Goal: Book appointment/travel/reservation

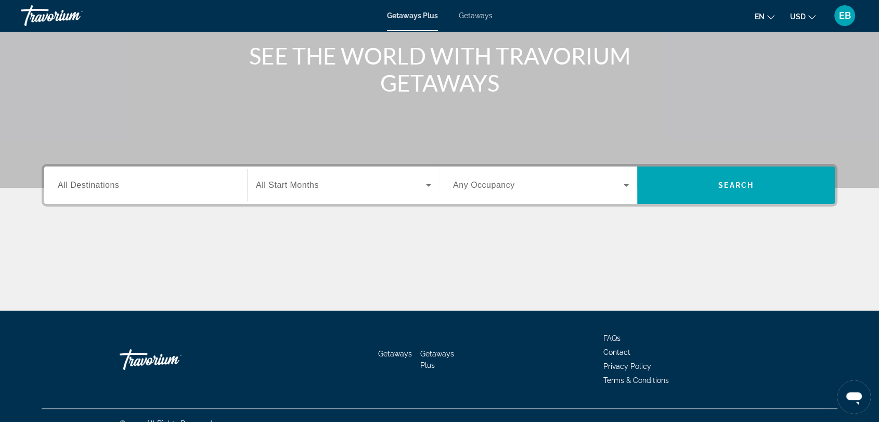
scroll to position [140, 0]
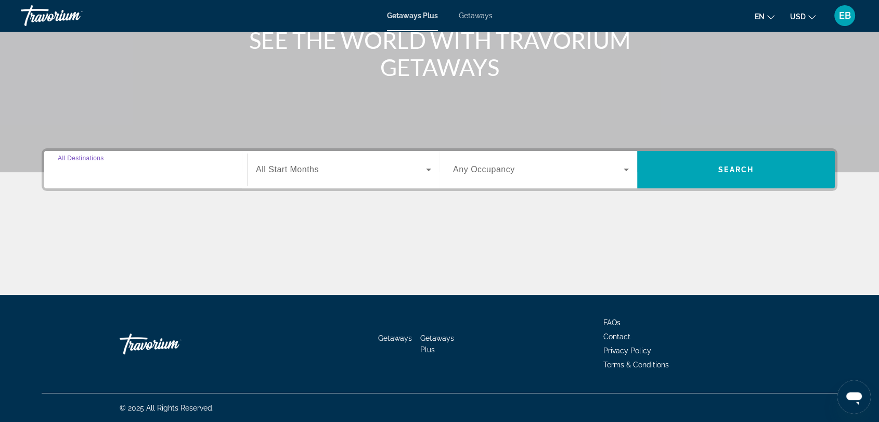
click at [179, 168] on input "Destination All Destinations" at bounding box center [146, 170] width 176 height 12
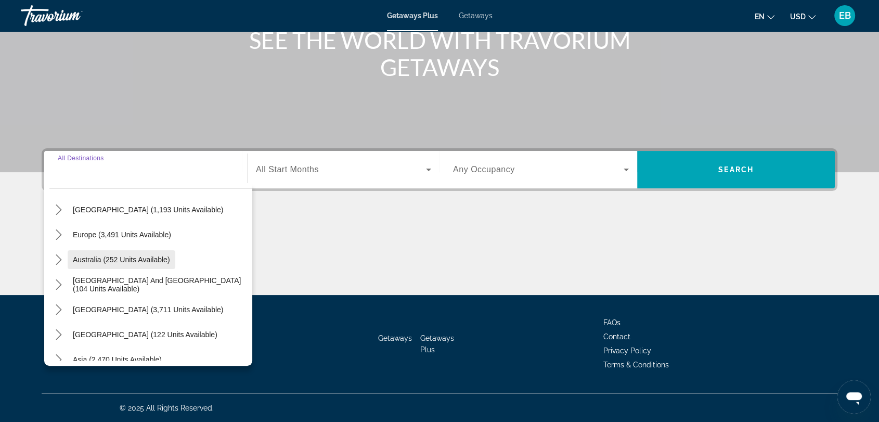
scroll to position [168, 0]
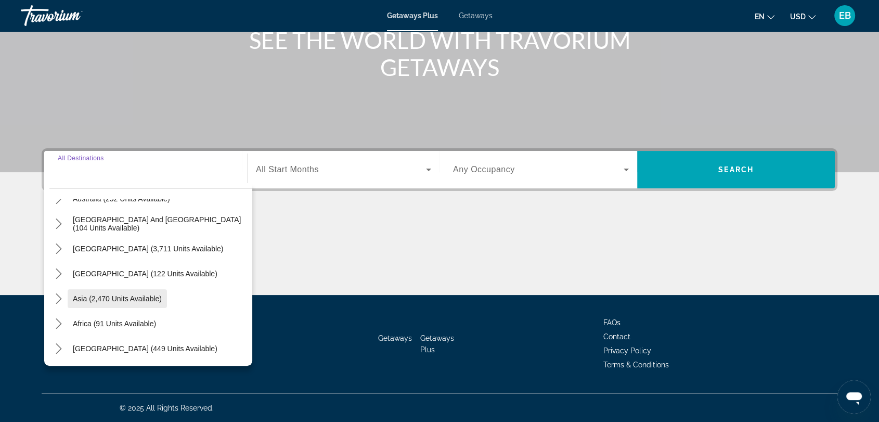
click at [152, 297] on span "Asia (2,470 units available)" at bounding box center [117, 298] width 89 height 8
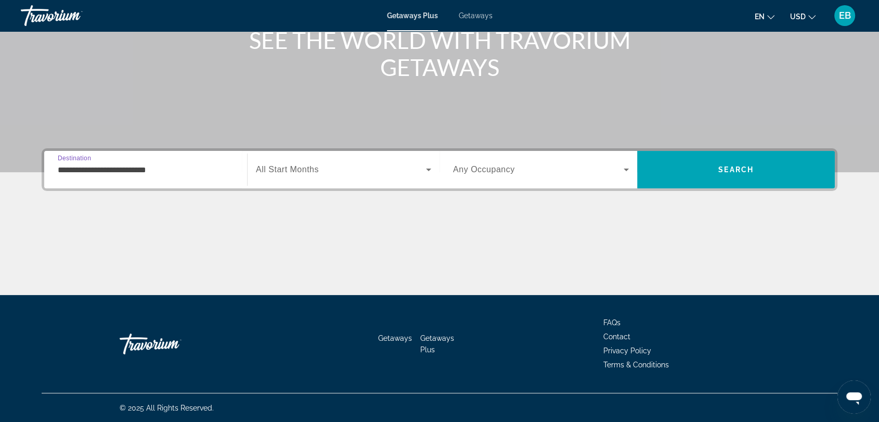
click at [194, 170] on input "**********" at bounding box center [146, 170] width 176 height 12
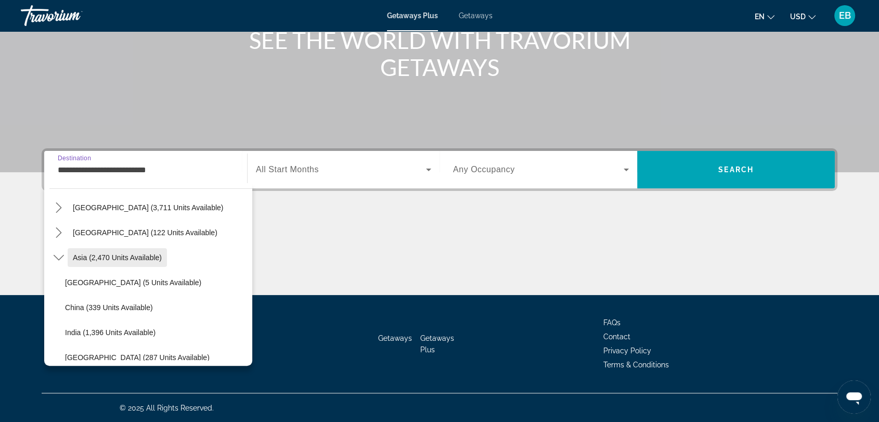
scroll to position [302, 0]
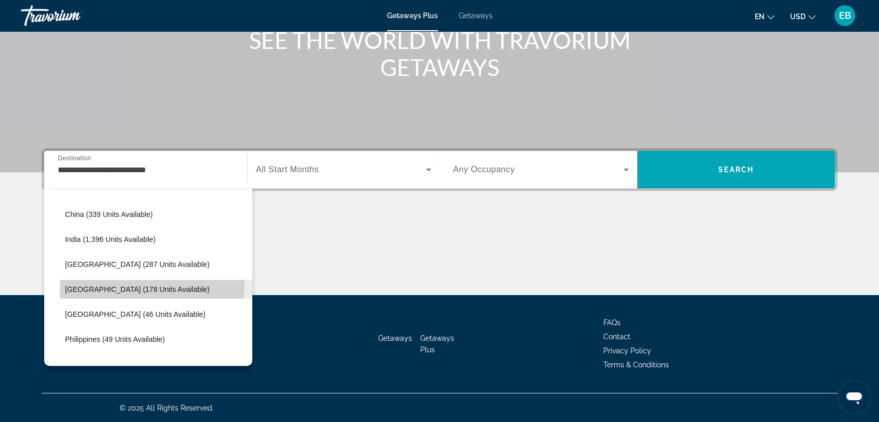
click at [146, 285] on span "[GEOGRAPHIC_DATA] (178 units available)" at bounding box center [137, 289] width 145 height 8
type input "**********"
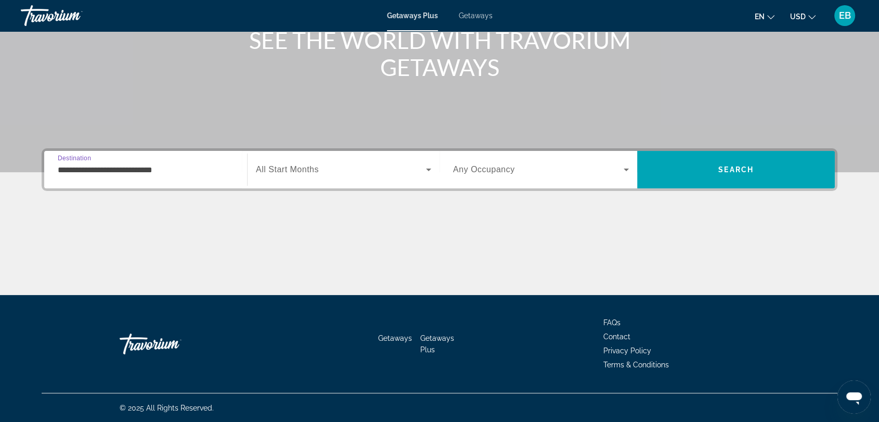
click at [428, 169] on icon "Search widget" at bounding box center [428, 170] width 5 height 3
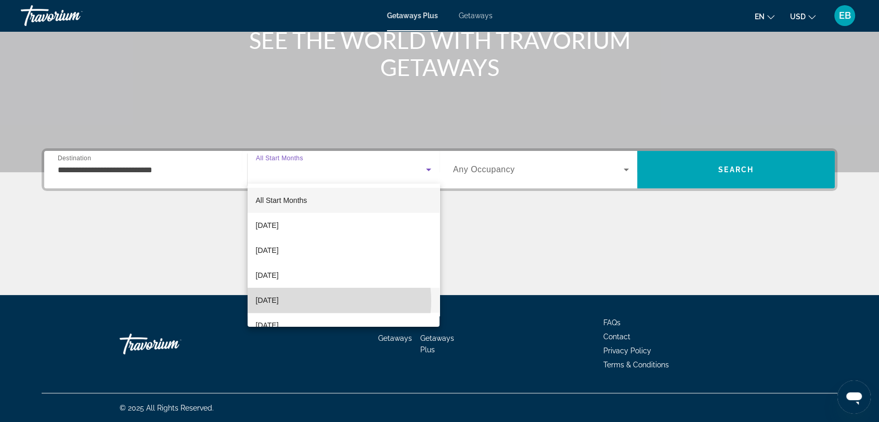
drag, startPoint x: 316, startPoint y: 301, endPoint x: 322, endPoint y: 298, distance: 6.1
click at [316, 301] on mat-option "[DATE]" at bounding box center [344, 300] width 192 height 25
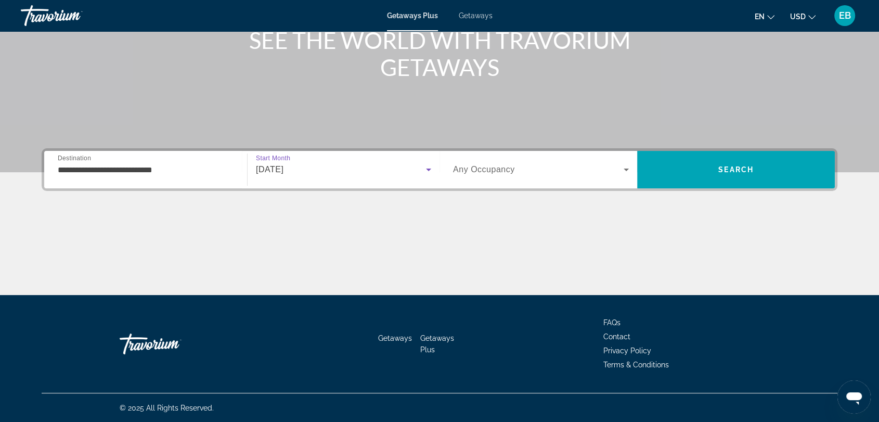
click at [626, 169] on icon "Search widget" at bounding box center [626, 170] width 5 height 3
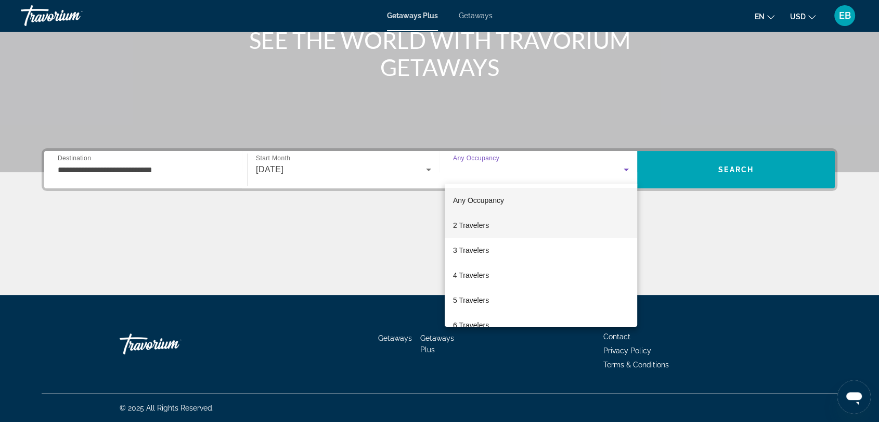
click at [542, 224] on mat-option "2 Travelers" at bounding box center [541, 225] width 193 height 25
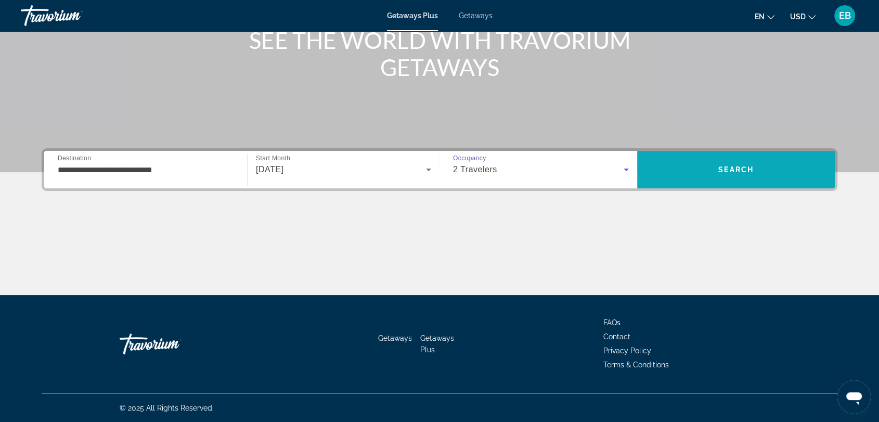
click at [744, 166] on span "Search" at bounding box center [736, 169] width 35 height 8
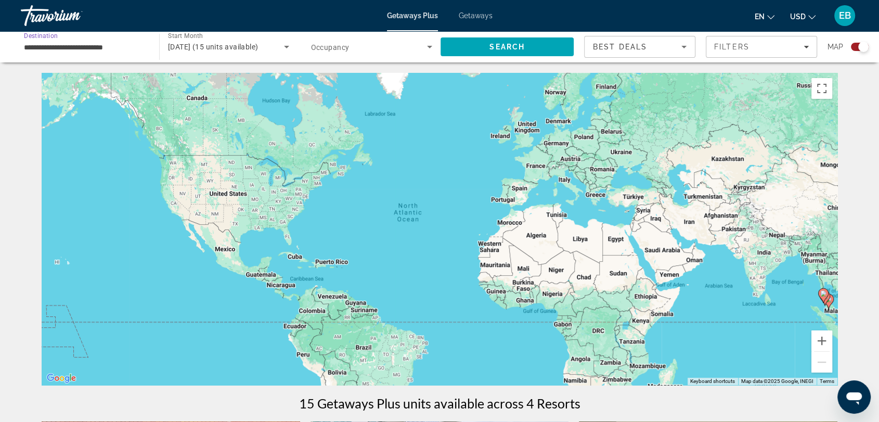
click at [121, 47] on input "**********" at bounding box center [85, 47] width 122 height 12
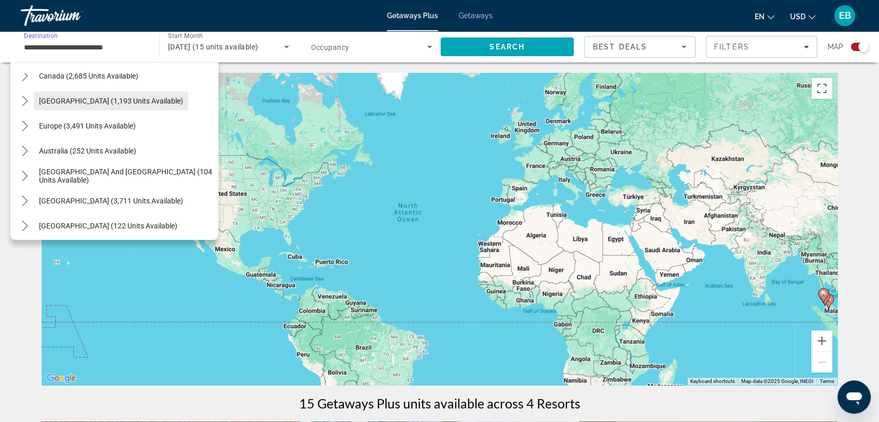
scroll to position [116, 0]
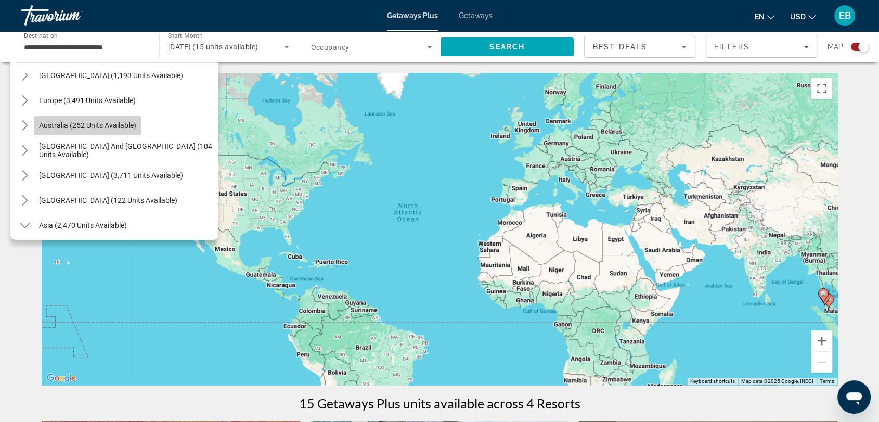
click at [102, 126] on span "Australia (252 units available)" at bounding box center [87, 125] width 97 height 8
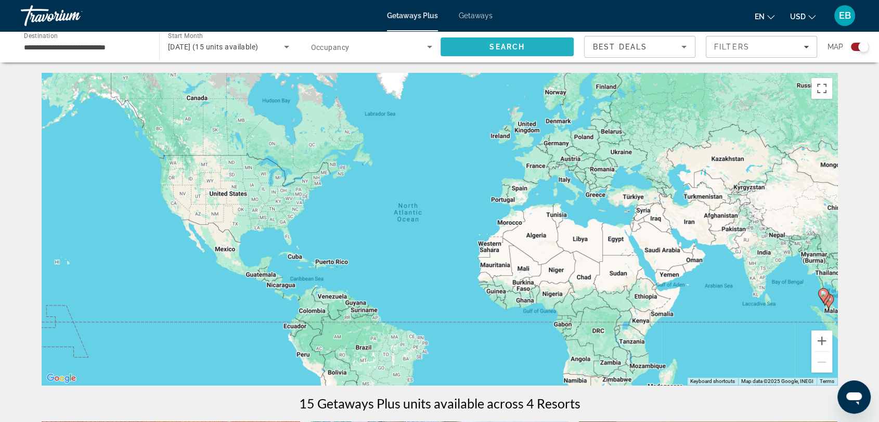
click at [512, 46] on span "Search" at bounding box center [507, 47] width 35 height 8
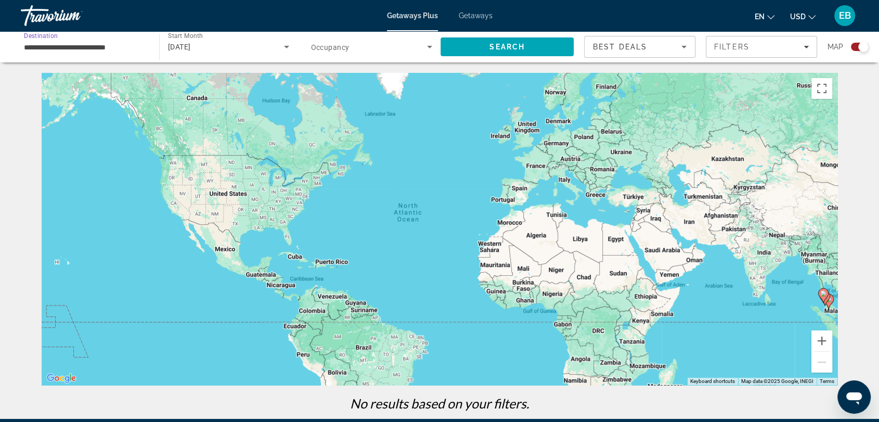
click at [132, 43] on input "**********" at bounding box center [85, 47] width 122 height 12
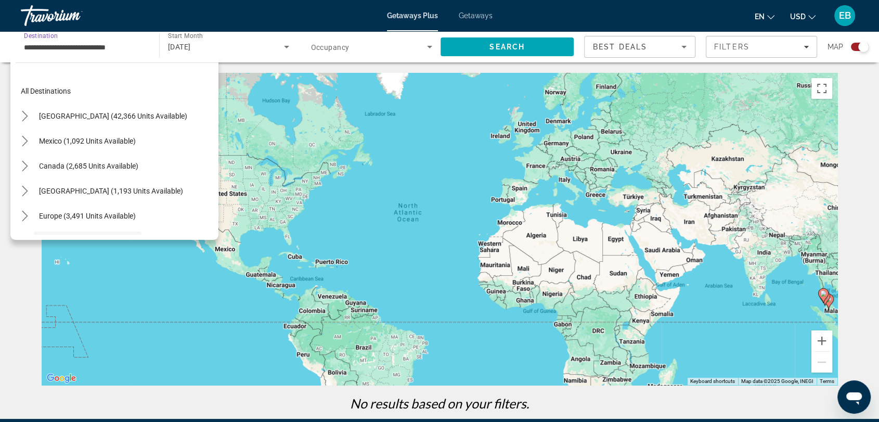
scroll to position [87, 0]
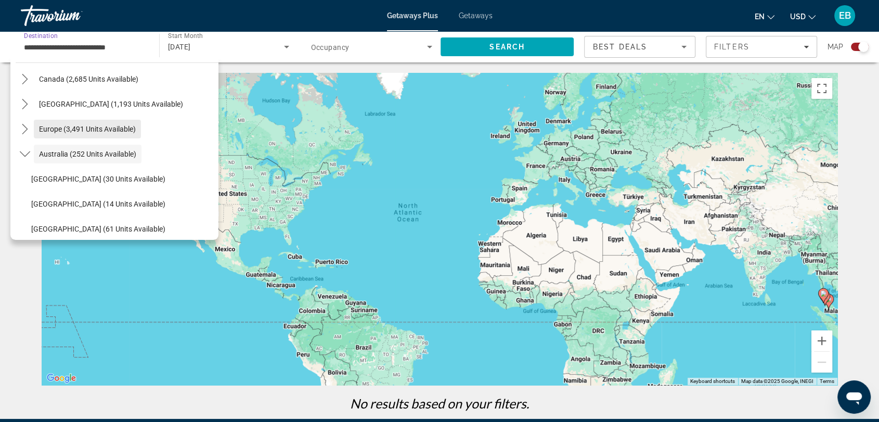
click at [102, 129] on span "Europe (3,491 units available)" at bounding box center [87, 129] width 97 height 8
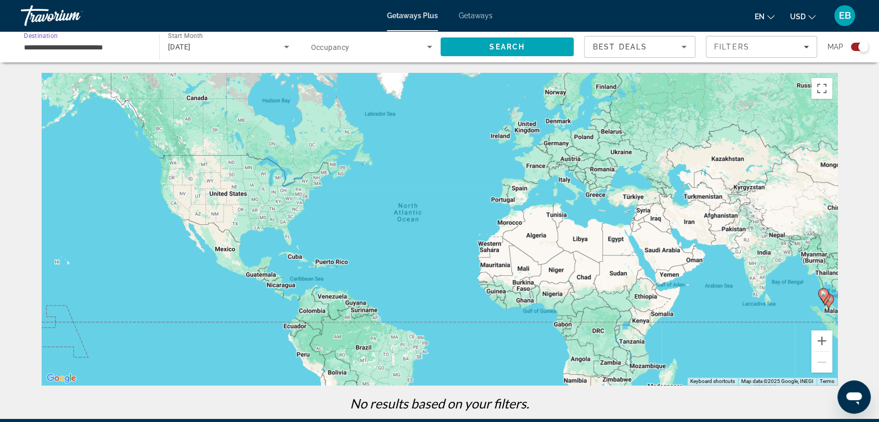
click at [139, 46] on input "**********" at bounding box center [85, 47] width 122 height 12
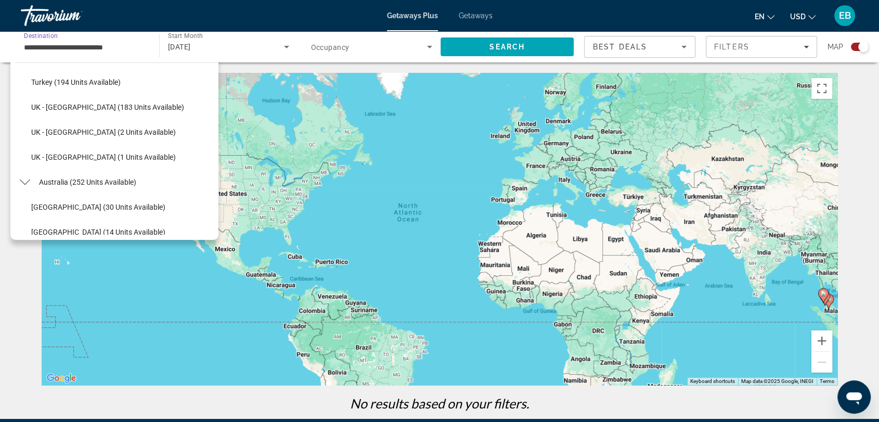
scroll to position [582, 0]
click at [92, 84] on span "Turkey (194 units available)" at bounding box center [75, 83] width 89 height 8
type input "**********"
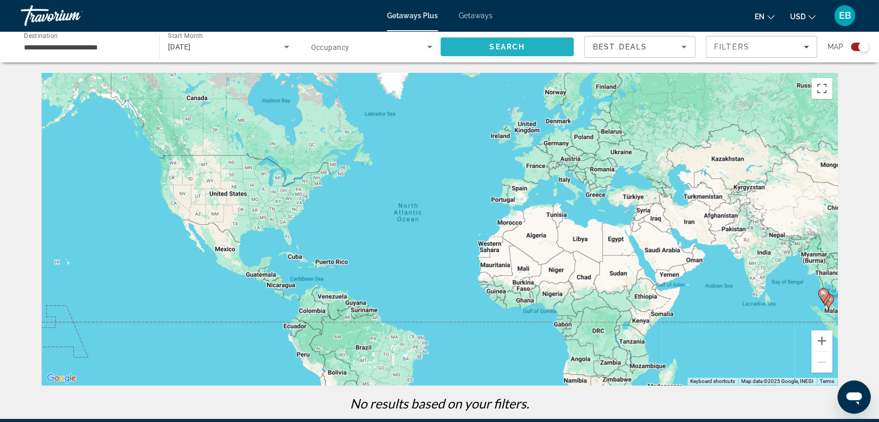
click at [528, 47] on span "Search" at bounding box center [507, 46] width 133 height 25
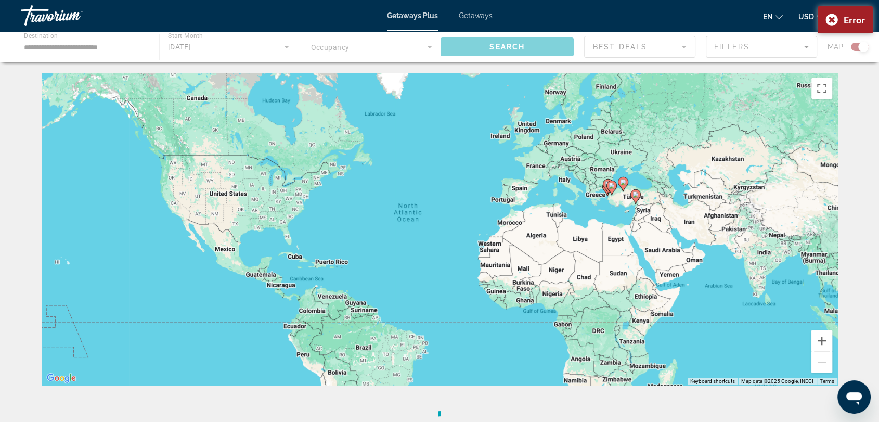
click at [428, 44] on div "**********" at bounding box center [439, 211] width 879 height 422
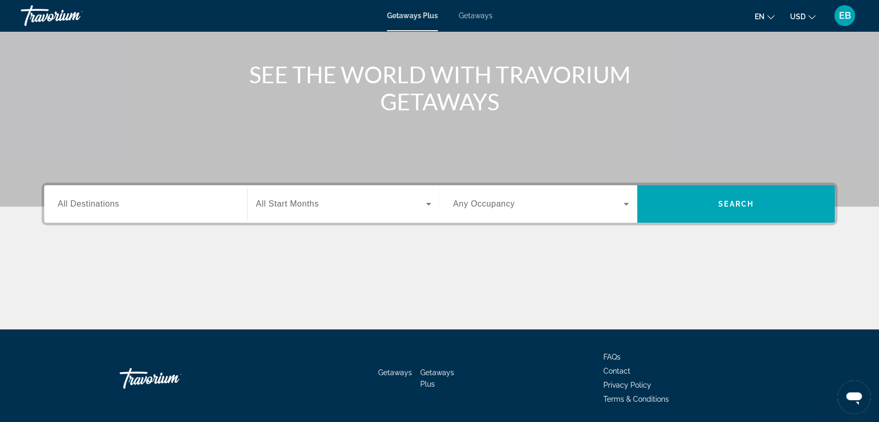
scroll to position [140, 0]
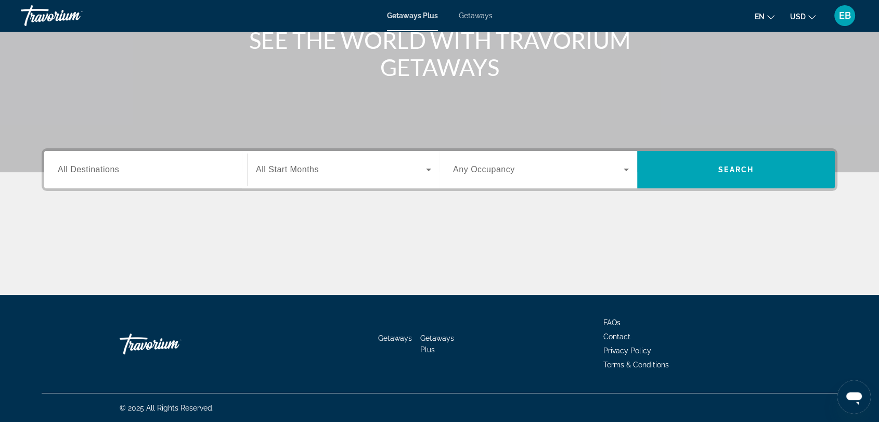
click at [127, 168] on input "Destination All Destinations" at bounding box center [146, 170] width 176 height 12
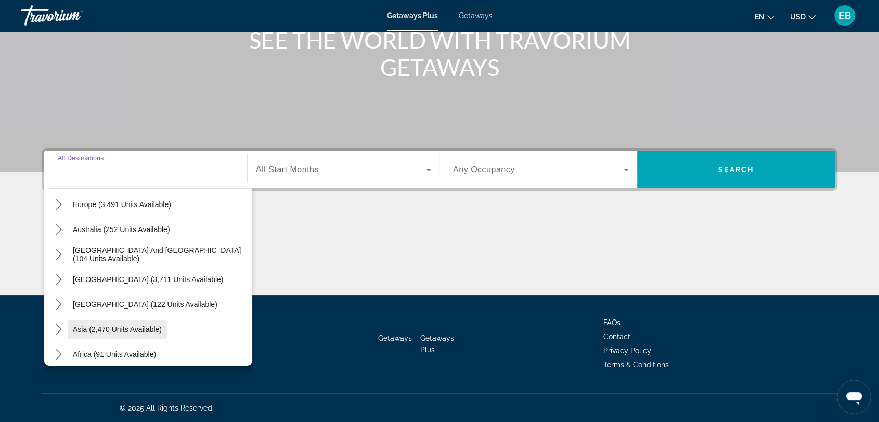
scroll to position [110, 0]
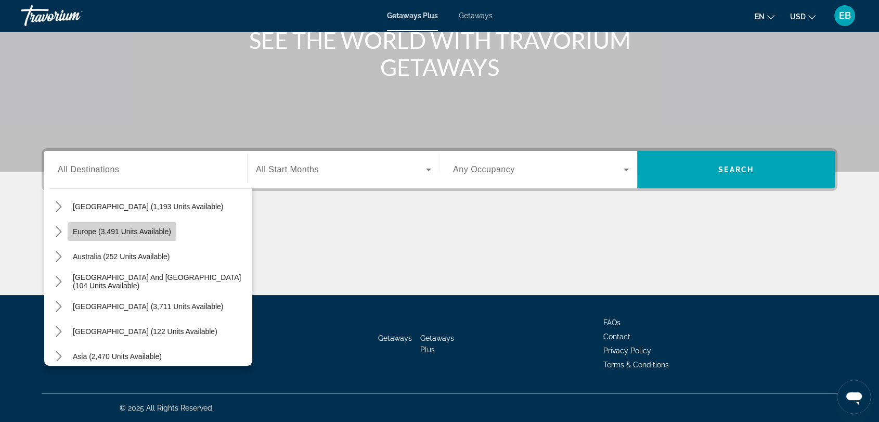
click at [129, 232] on span "Europe (3,491 units available)" at bounding box center [122, 231] width 98 height 8
type input "**********"
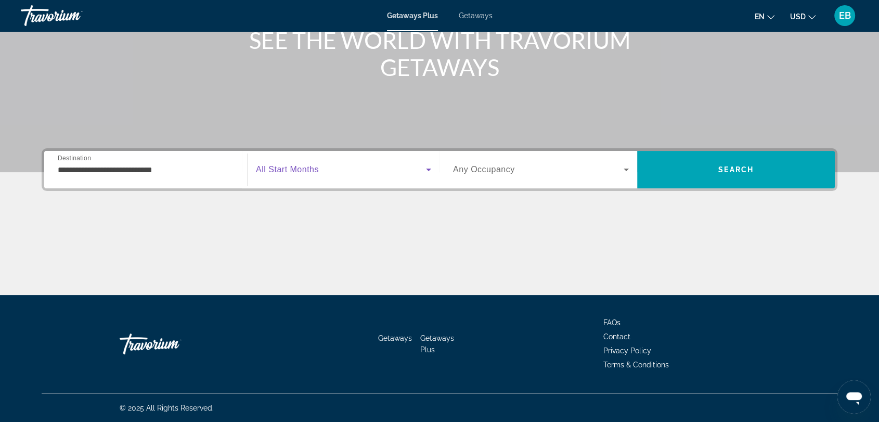
click at [361, 168] on span "Search widget" at bounding box center [341, 169] width 170 height 12
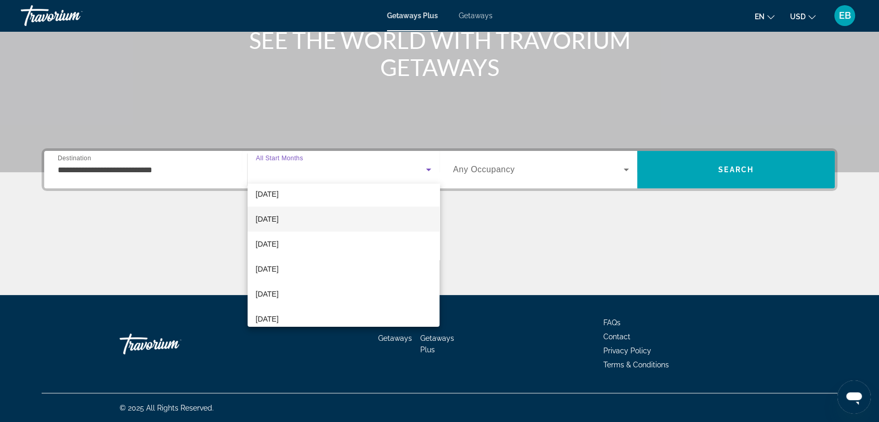
scroll to position [58, 0]
click at [279, 242] on span "[DATE]" at bounding box center [267, 242] width 23 height 12
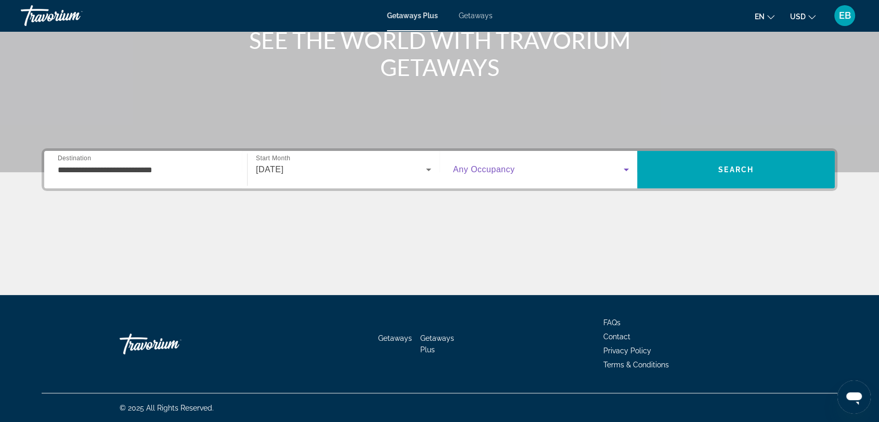
click at [627, 169] on icon "Search widget" at bounding box center [626, 170] width 5 height 3
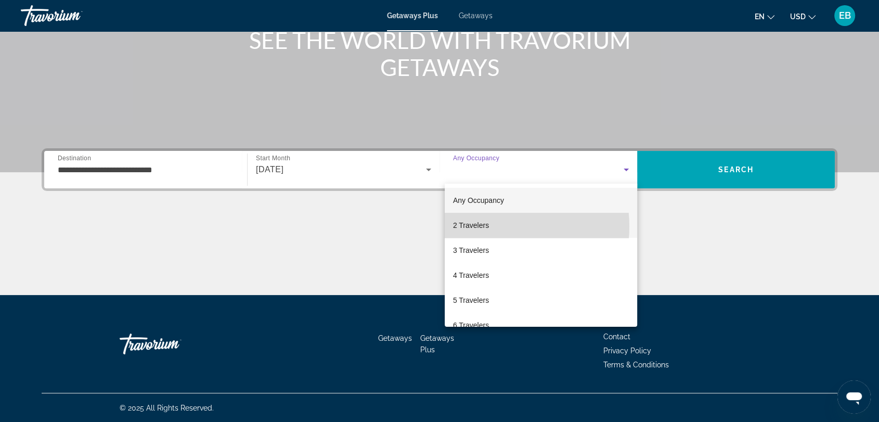
click at [498, 226] on mat-option "2 Travelers" at bounding box center [541, 225] width 193 height 25
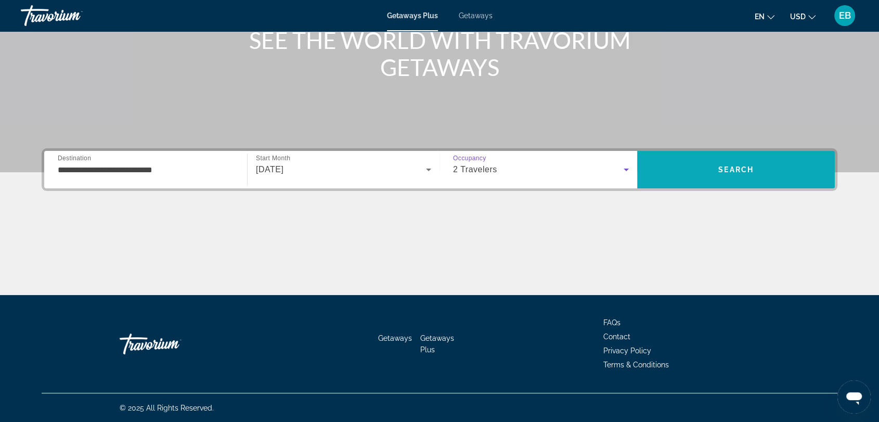
click at [745, 165] on span "Search" at bounding box center [736, 169] width 35 height 8
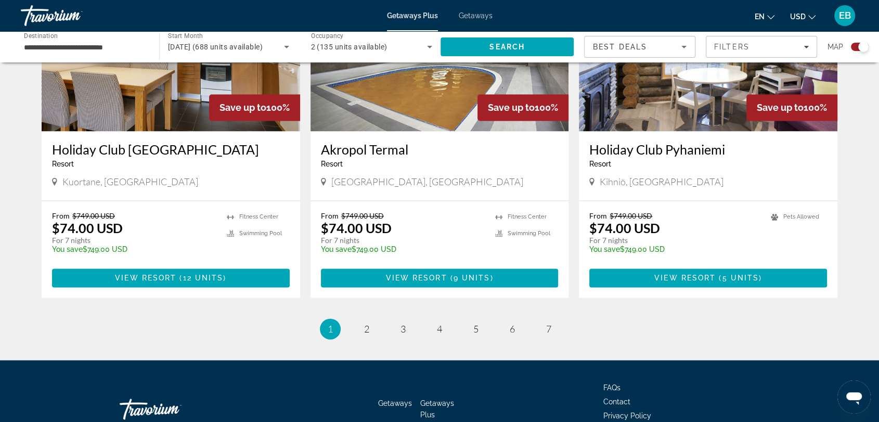
scroll to position [1583, 0]
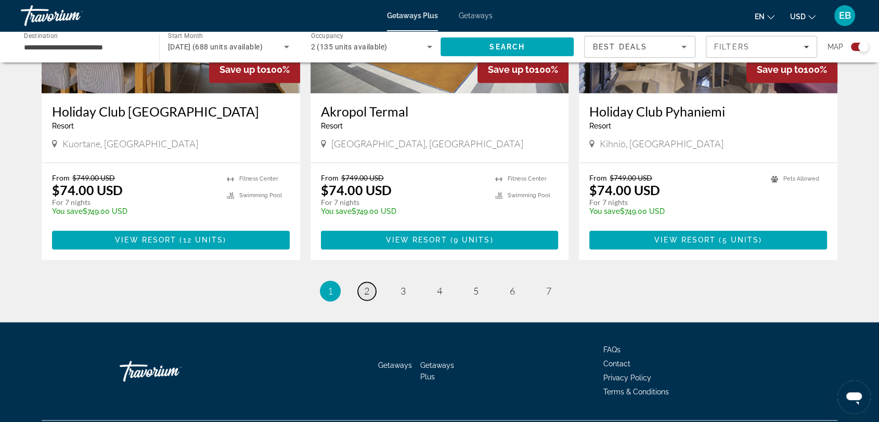
click at [369, 285] on span "2" at bounding box center [366, 290] width 5 height 11
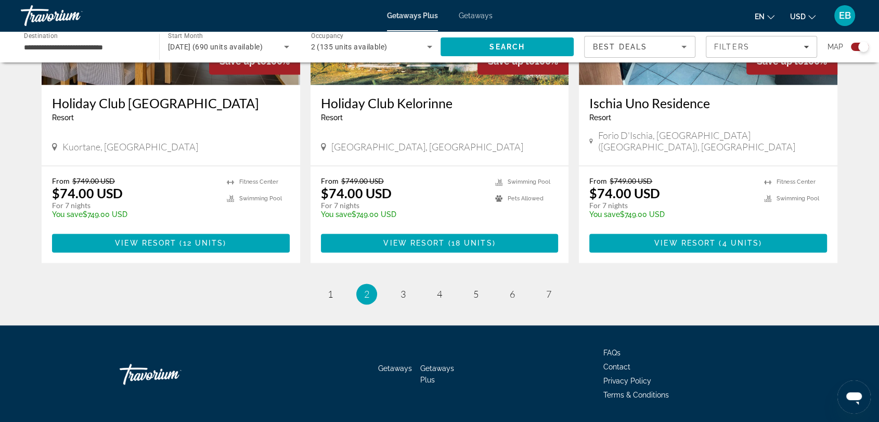
scroll to position [1583, 0]
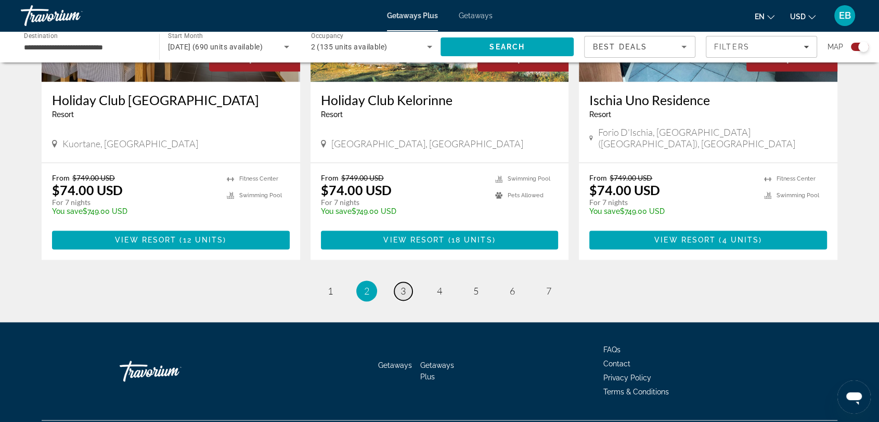
click at [404, 285] on span "3" at bounding box center [403, 290] width 5 height 11
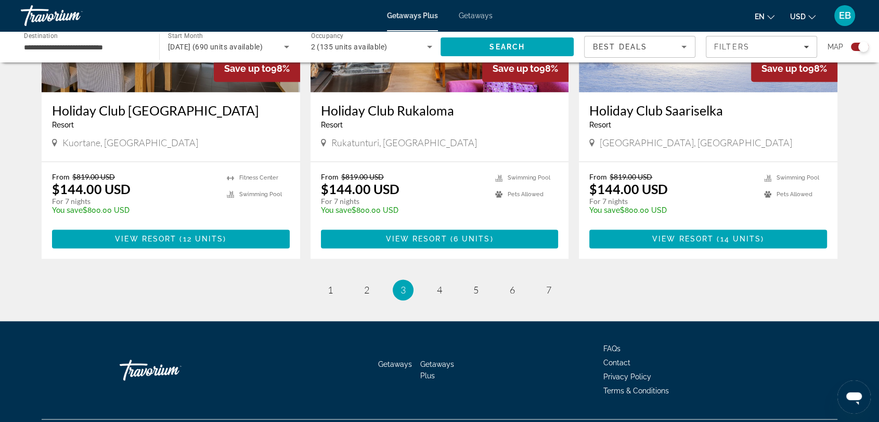
scroll to position [1583, 0]
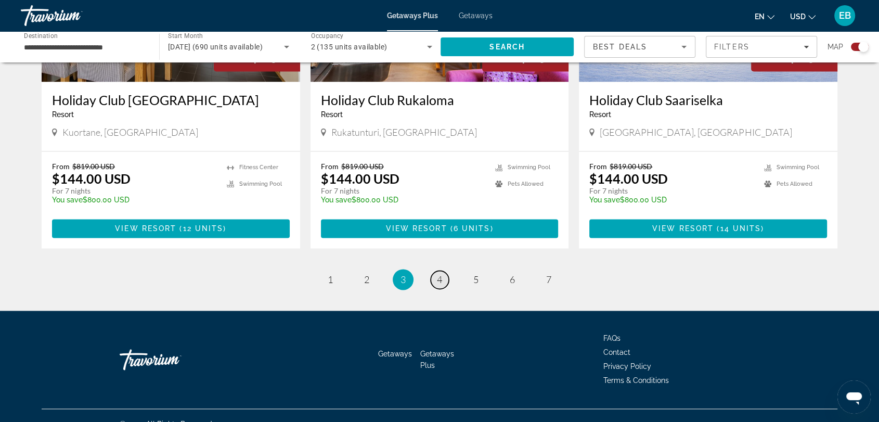
click at [442, 274] on span "4" at bounding box center [439, 279] width 5 height 11
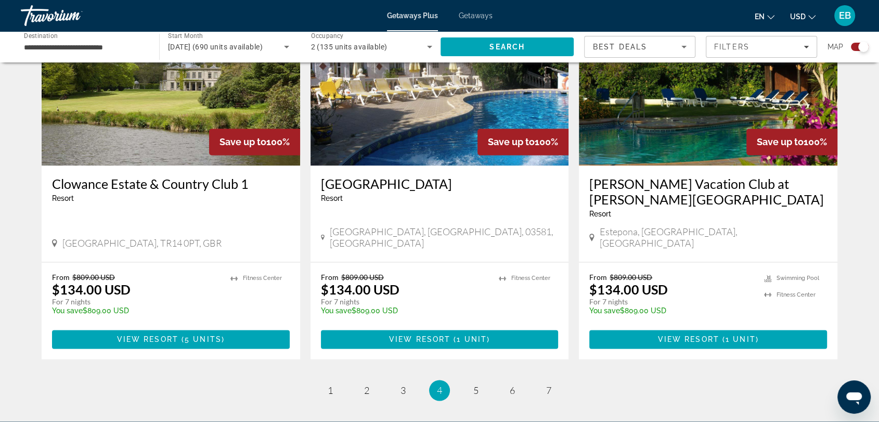
scroll to position [1615, 0]
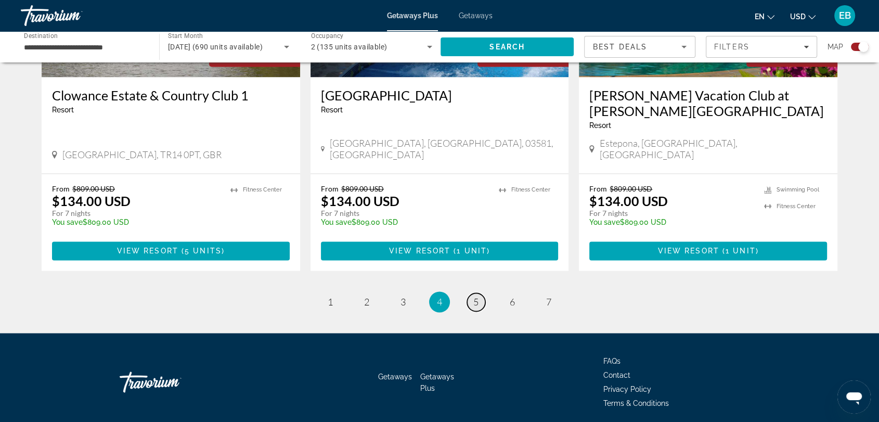
click at [476, 296] on span "5" at bounding box center [475, 301] width 5 height 11
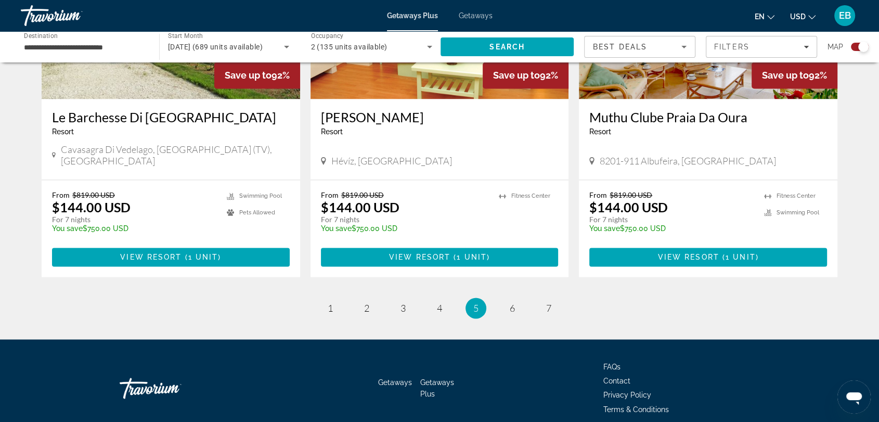
scroll to position [1583, 0]
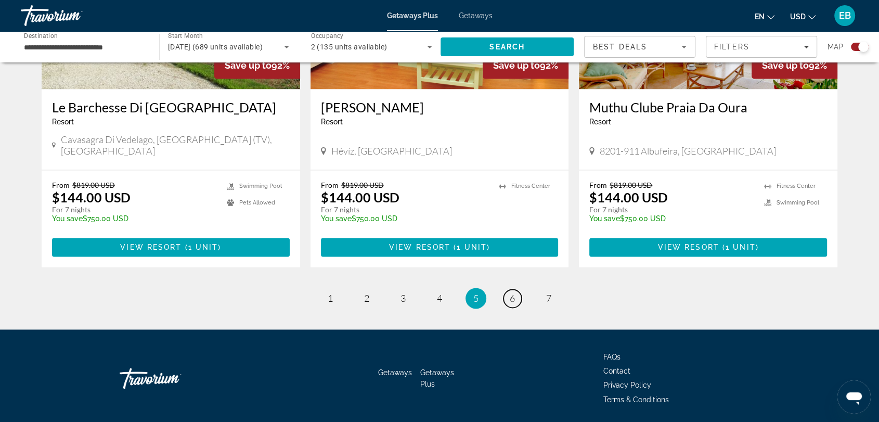
click at [521, 289] on link "page 6" at bounding box center [513, 298] width 18 height 18
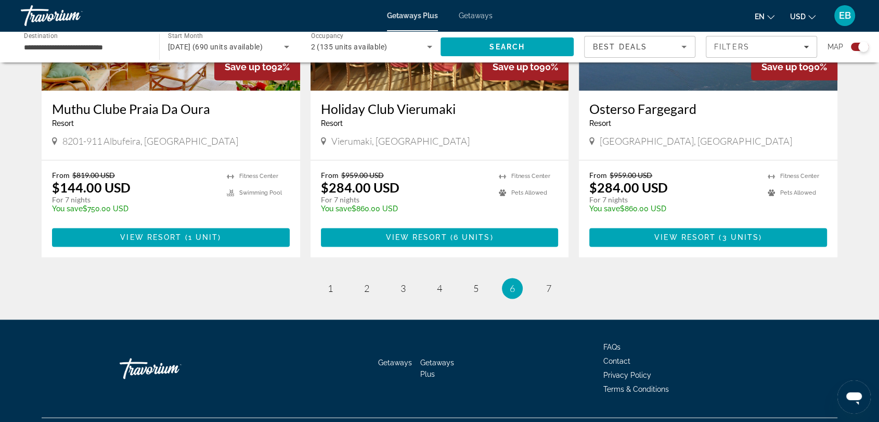
scroll to position [1583, 0]
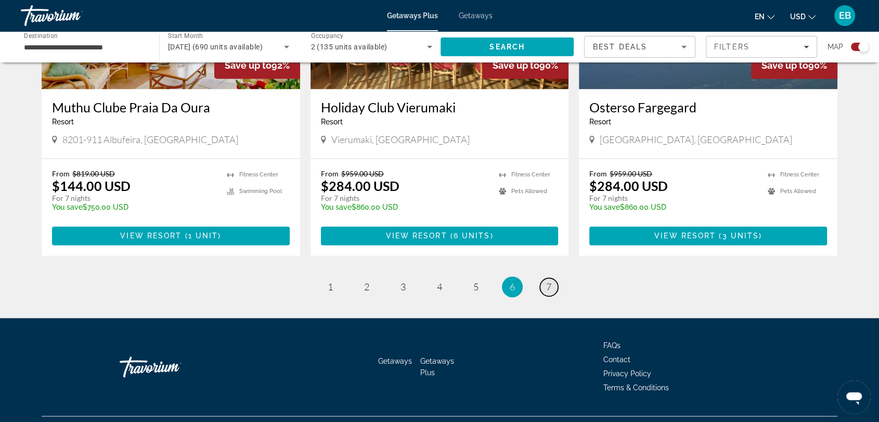
click at [547, 281] on span "7" at bounding box center [548, 286] width 5 height 11
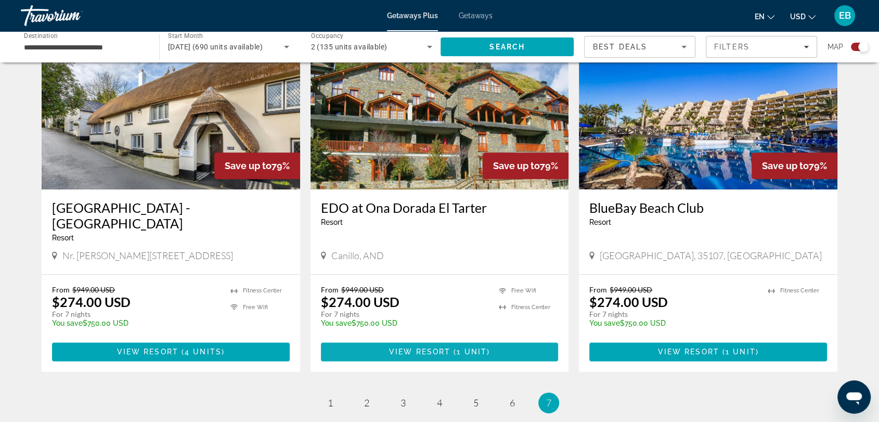
scroll to position [1156, 0]
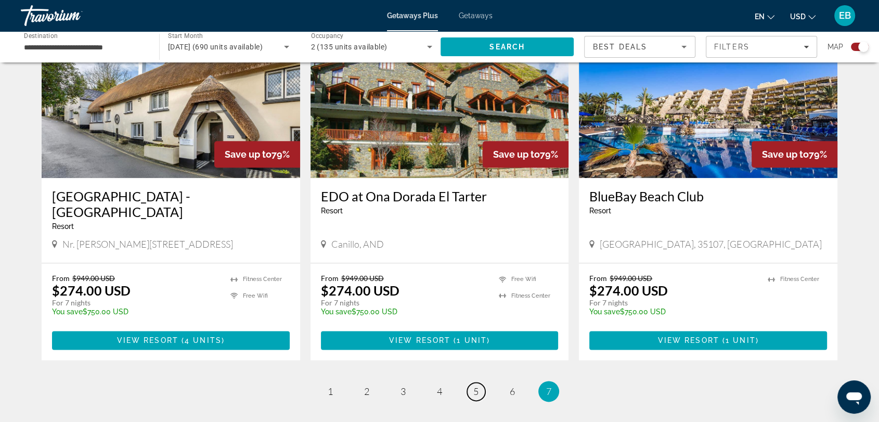
click at [474, 386] on span "5" at bounding box center [475, 391] width 5 height 11
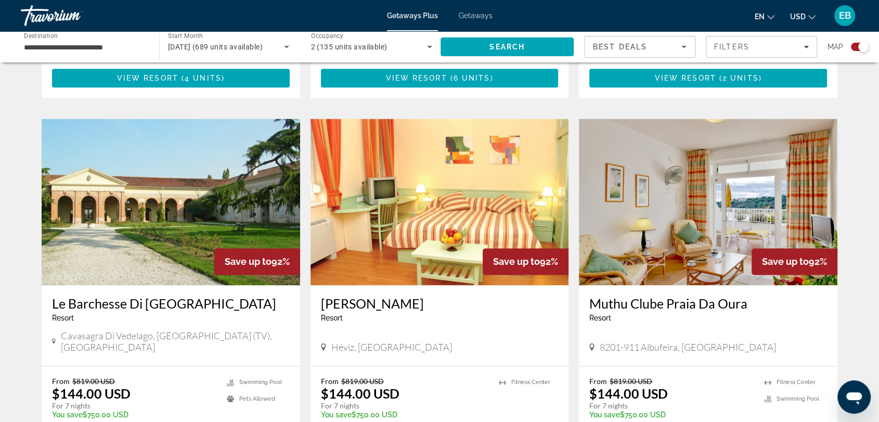
scroll to position [1561, 0]
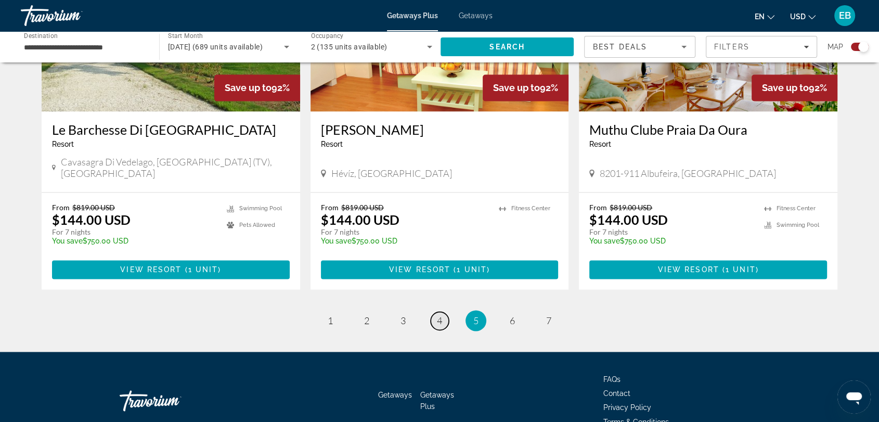
click at [441, 315] on span "4" at bounding box center [439, 320] width 5 height 11
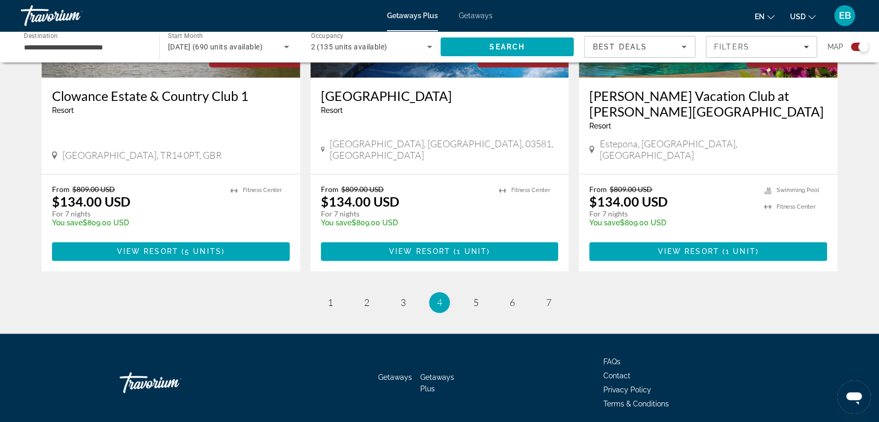
scroll to position [1615, 0]
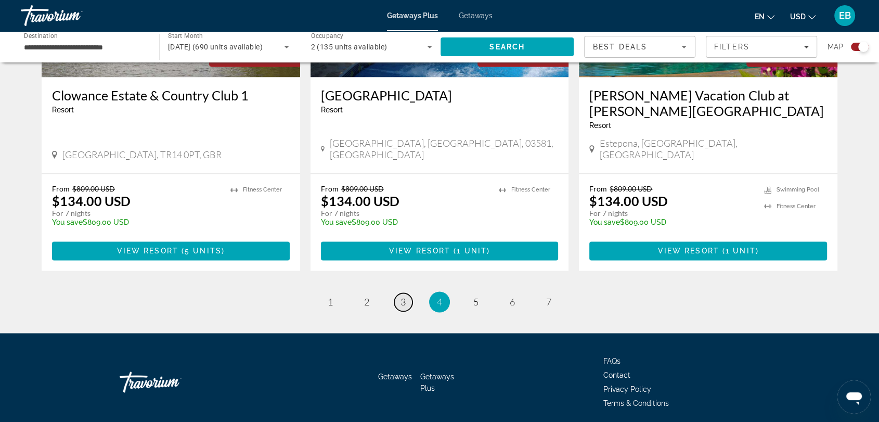
click at [403, 296] on span "3" at bounding box center [403, 301] width 5 height 11
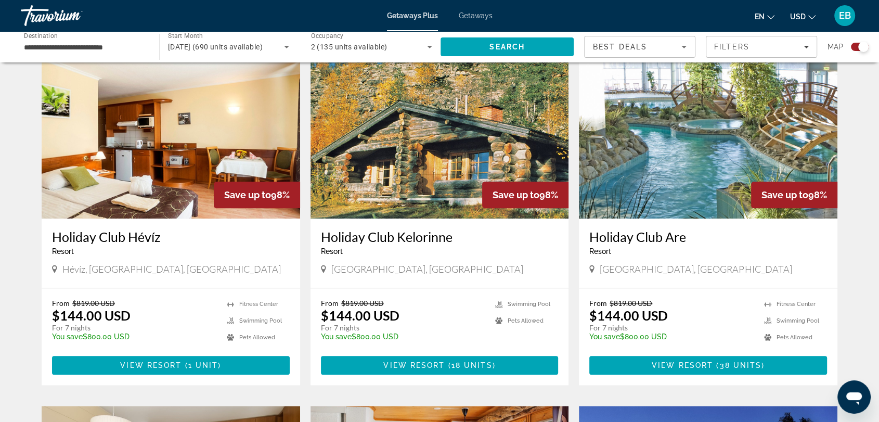
scroll to position [1098, 0]
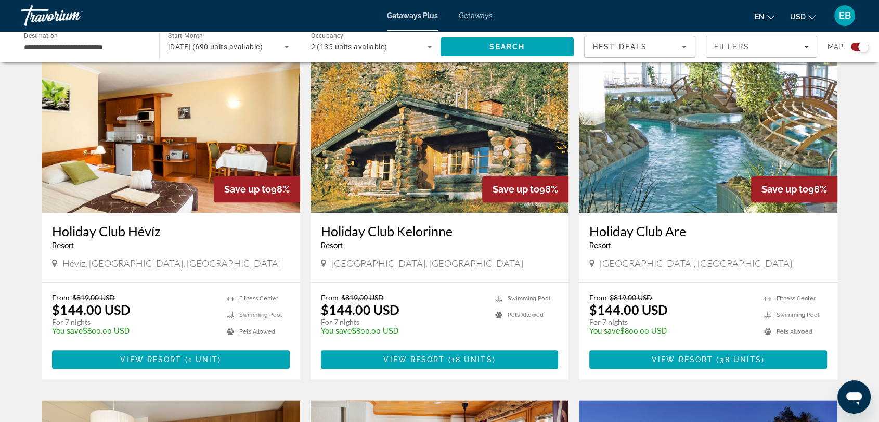
click at [125, 223] on h3 "Holiday Club Hévíz" at bounding box center [171, 231] width 238 height 16
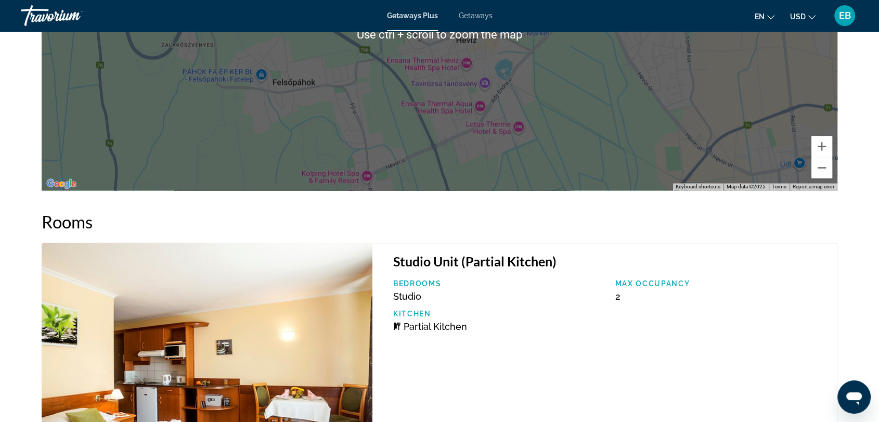
scroll to position [1794, 0]
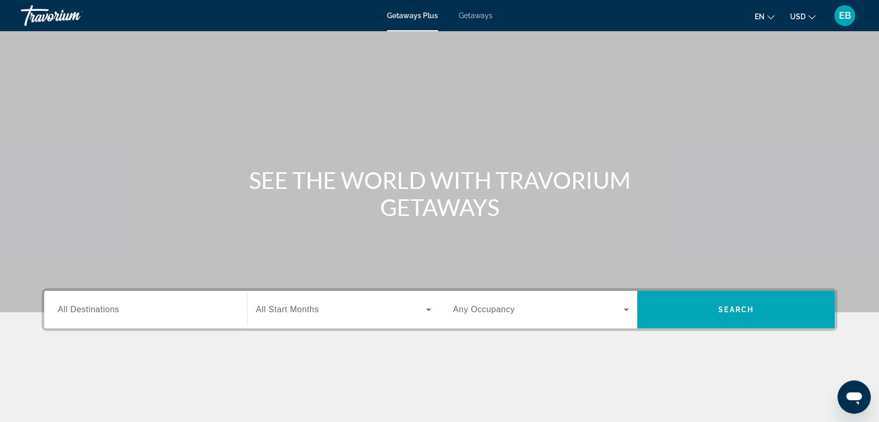
click at [164, 307] on input "Destination All Destinations" at bounding box center [146, 310] width 176 height 12
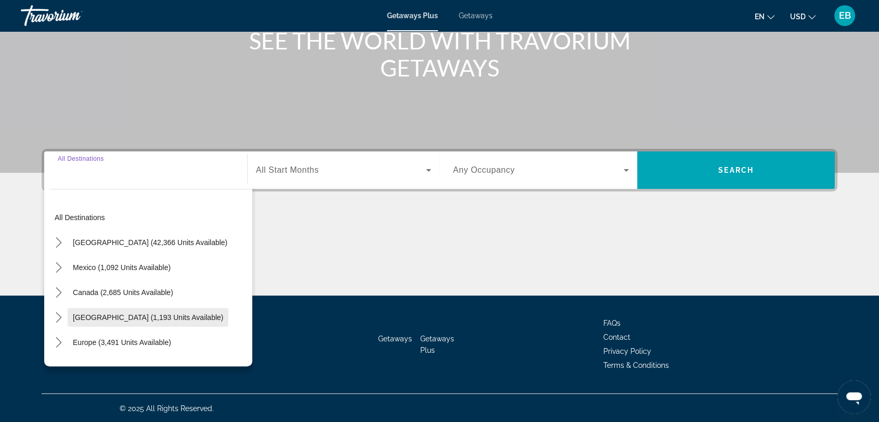
scroll to position [140, 0]
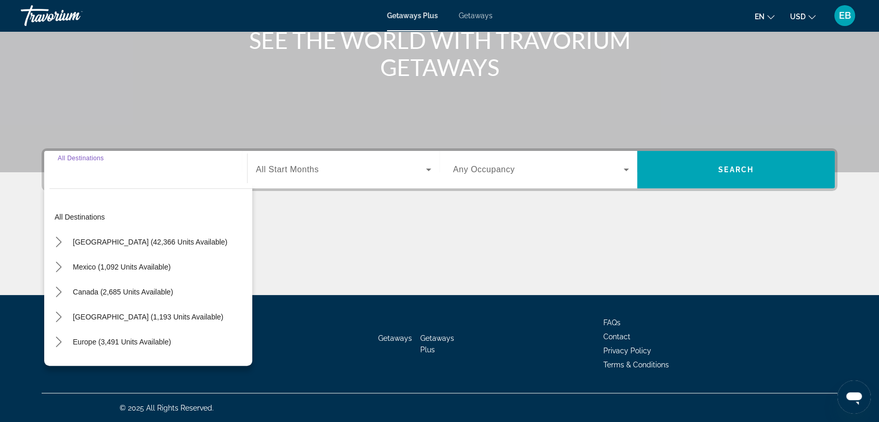
click at [151, 174] on input "Destination All Destinations" at bounding box center [146, 170] width 176 height 12
click at [140, 180] on div "Search widget" at bounding box center [146, 170] width 176 height 30
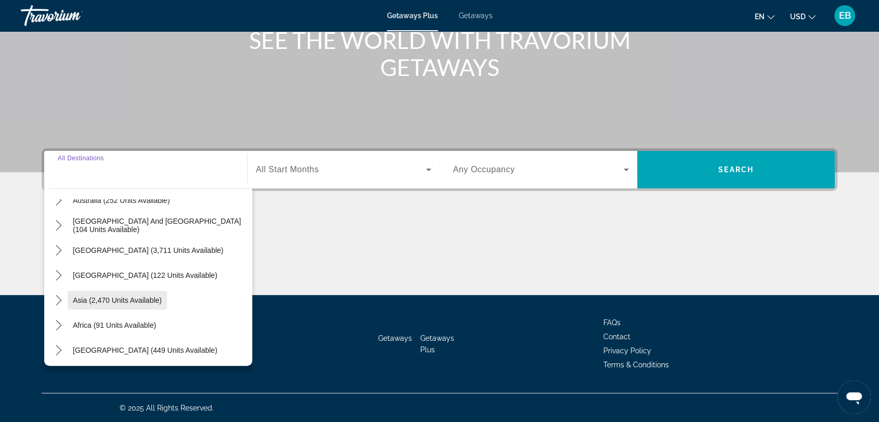
scroll to position [168, 0]
click at [142, 304] on span "Select destination: Asia (2,470 units available)" at bounding box center [117, 298] width 99 height 25
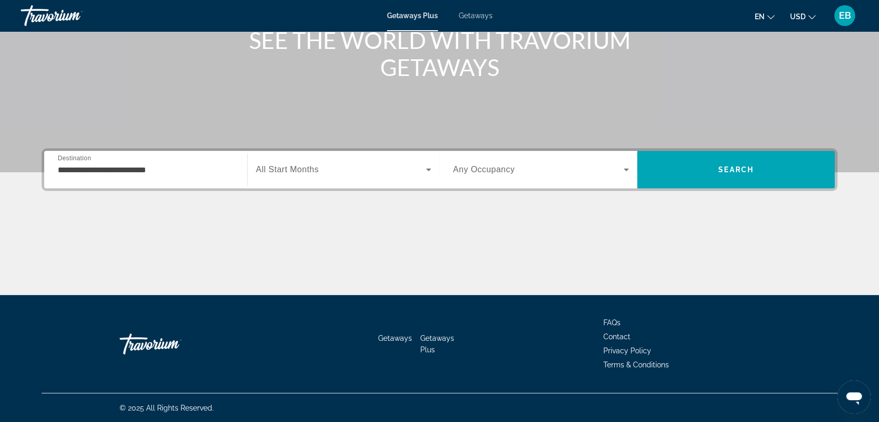
click at [185, 161] on div "**********" at bounding box center [146, 170] width 176 height 30
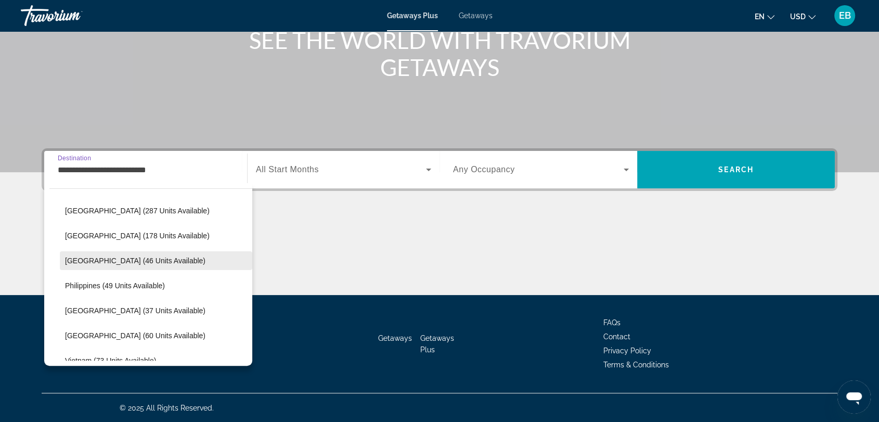
scroll to position [360, 0]
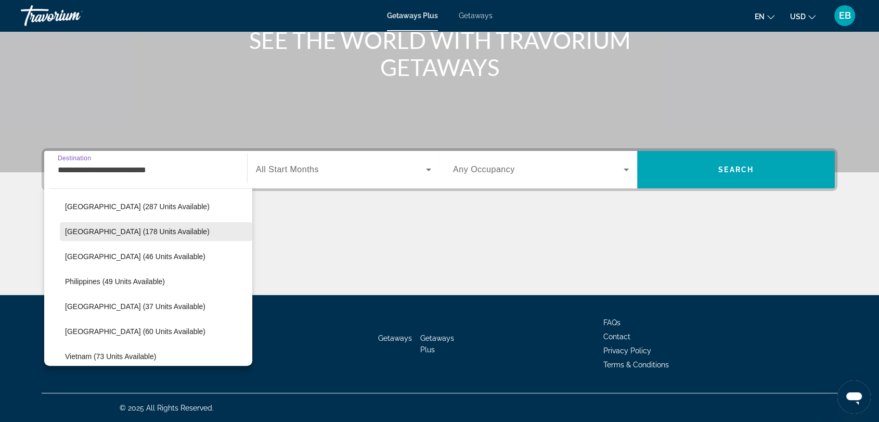
click at [129, 232] on span "[GEOGRAPHIC_DATA] (178 units available)" at bounding box center [137, 231] width 145 height 8
type input "**********"
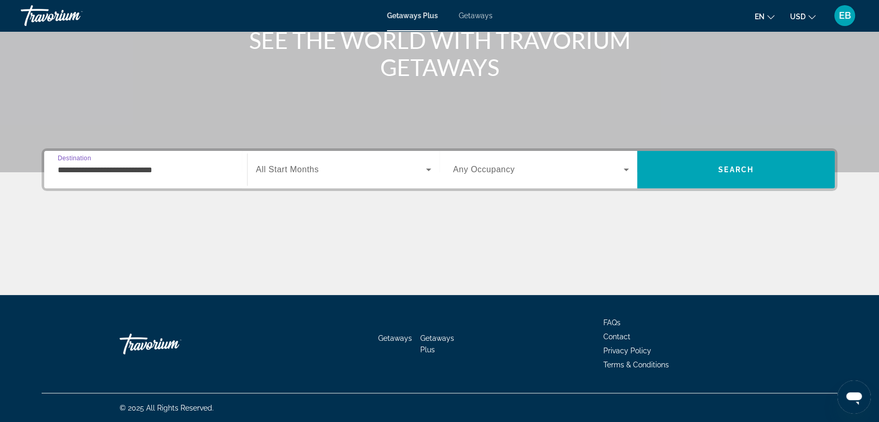
click at [224, 165] on input "**********" at bounding box center [146, 170] width 176 height 12
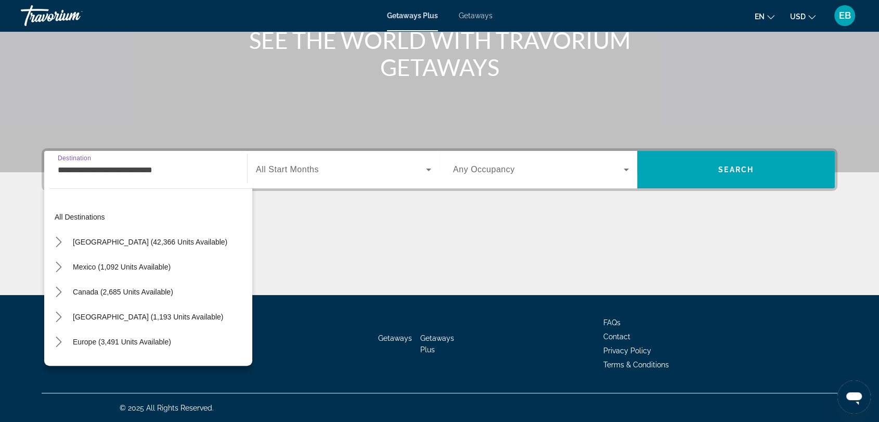
scroll to position [312, 0]
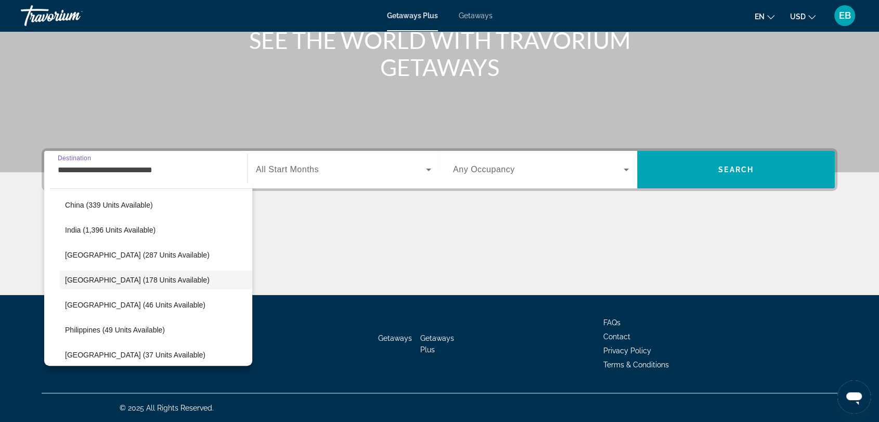
click at [224, 169] on input "**********" at bounding box center [146, 170] width 176 height 12
click at [193, 165] on input "**********" at bounding box center [146, 170] width 176 height 12
click at [429, 170] on icon "Search widget" at bounding box center [428, 170] width 5 height 3
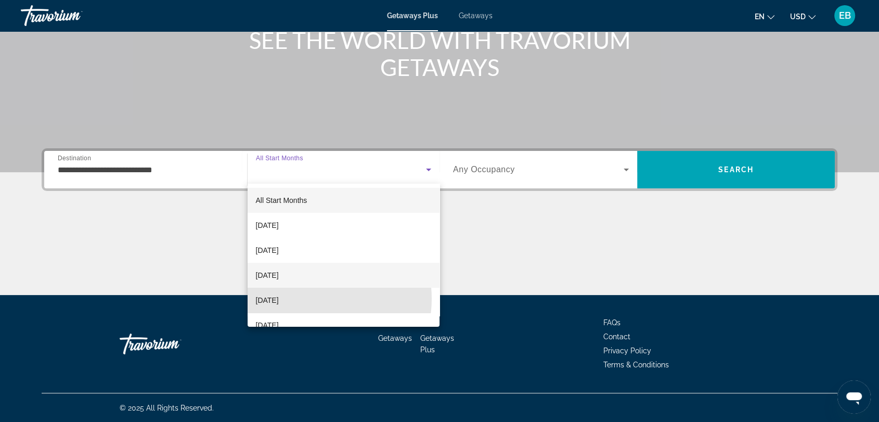
drag, startPoint x: 312, startPoint y: 299, endPoint x: 329, endPoint y: 286, distance: 21.5
click at [316, 294] on mat-option "[DATE]" at bounding box center [344, 300] width 192 height 25
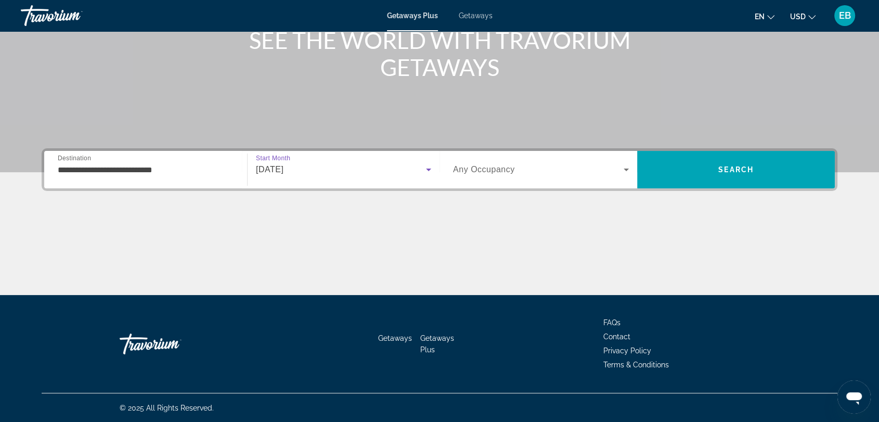
click at [628, 168] on icon "Search widget" at bounding box center [626, 169] width 12 height 12
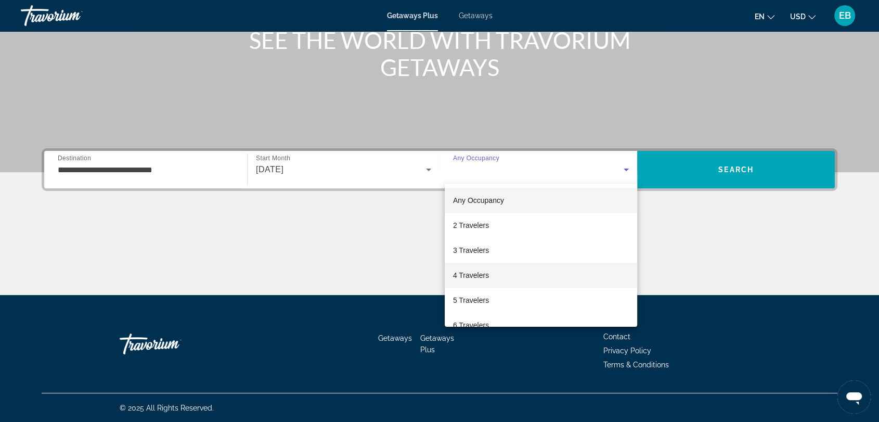
drag, startPoint x: 497, startPoint y: 276, endPoint x: 505, endPoint y: 272, distance: 8.6
click at [504, 273] on mat-option "4 Travelers" at bounding box center [541, 275] width 193 height 25
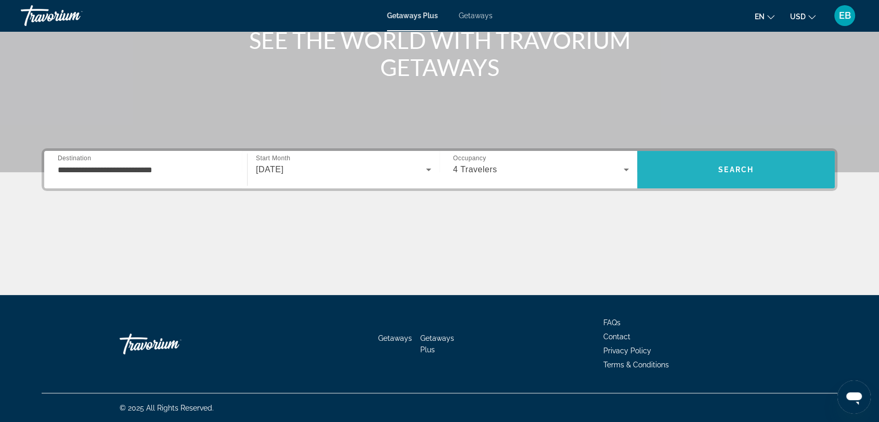
click at [748, 168] on span "Search" at bounding box center [736, 169] width 35 height 8
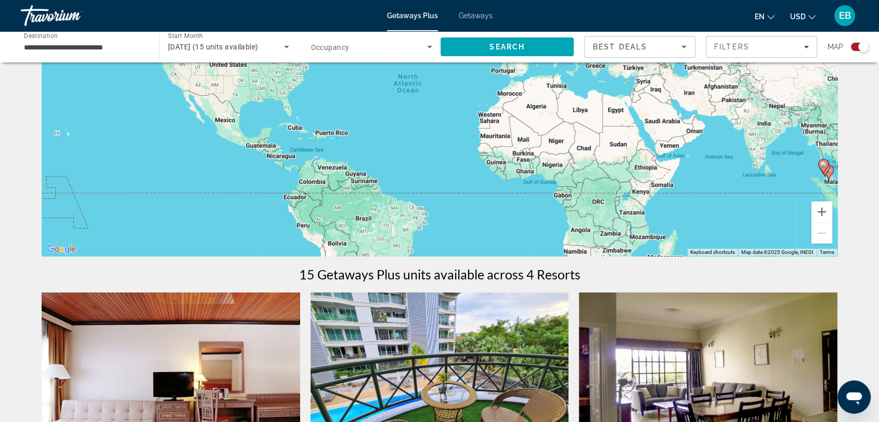
scroll to position [173, 0]
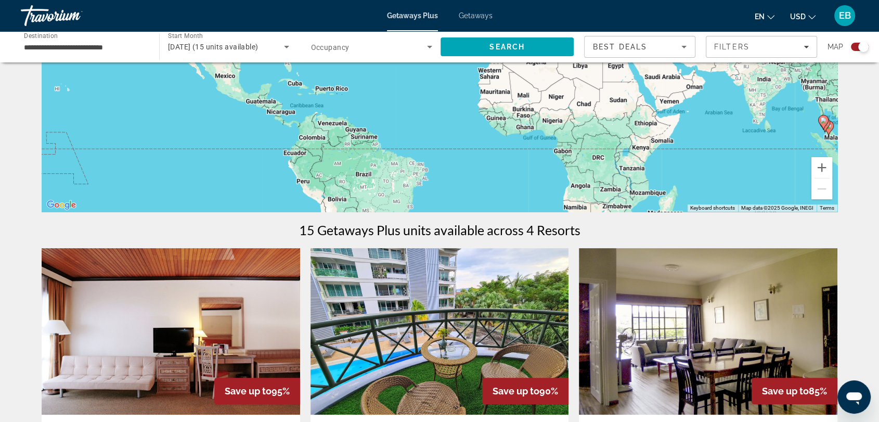
click at [375, 156] on div "To activate drag with keyboard, press Alt + Enter. Once in keyboard drag state,…" at bounding box center [440, 56] width 796 height 312
click at [352, 172] on div "To activate drag with keyboard, press Alt + Enter. Once in keyboard drag state,…" at bounding box center [440, 56] width 796 height 312
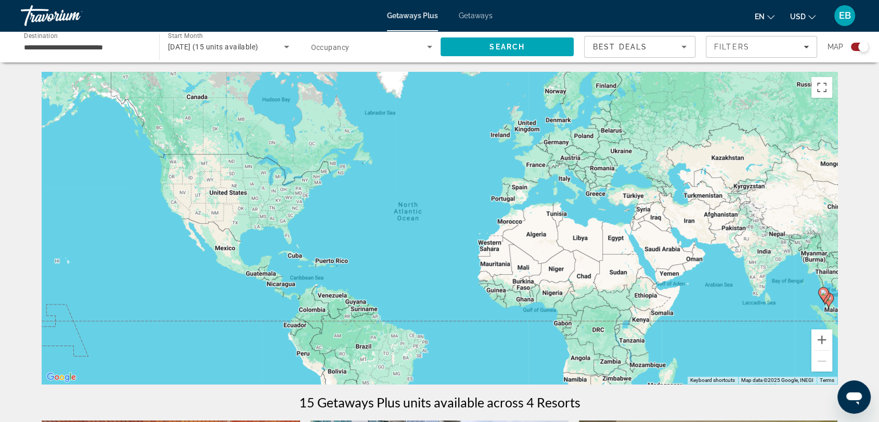
scroll to position [0, 0]
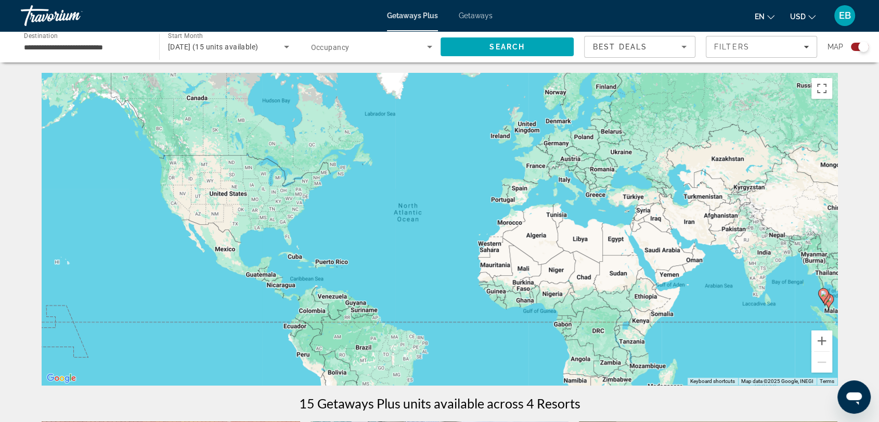
click at [142, 46] on input "**********" at bounding box center [85, 47] width 122 height 12
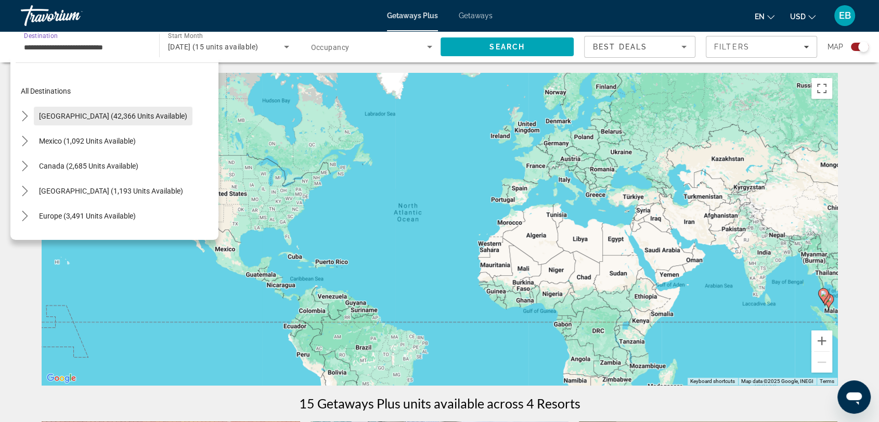
click at [83, 118] on span "[GEOGRAPHIC_DATA] (42,366 units available)" at bounding box center [113, 116] width 148 height 8
type input "**********"
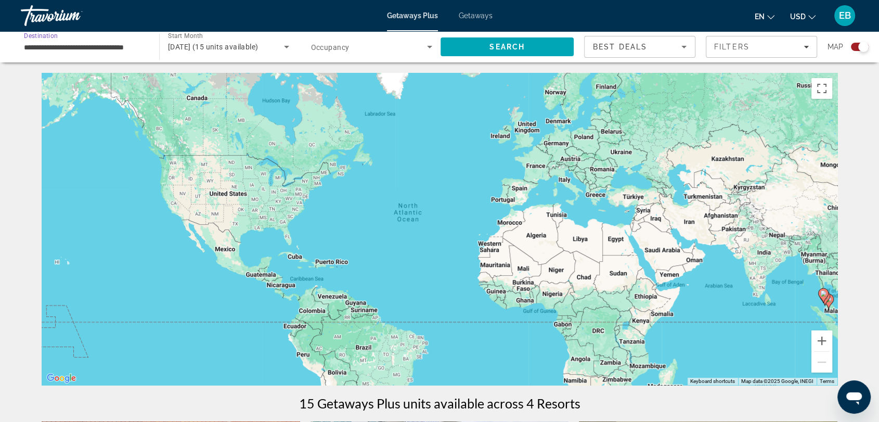
click at [126, 45] on input "**********" at bounding box center [85, 47] width 122 height 12
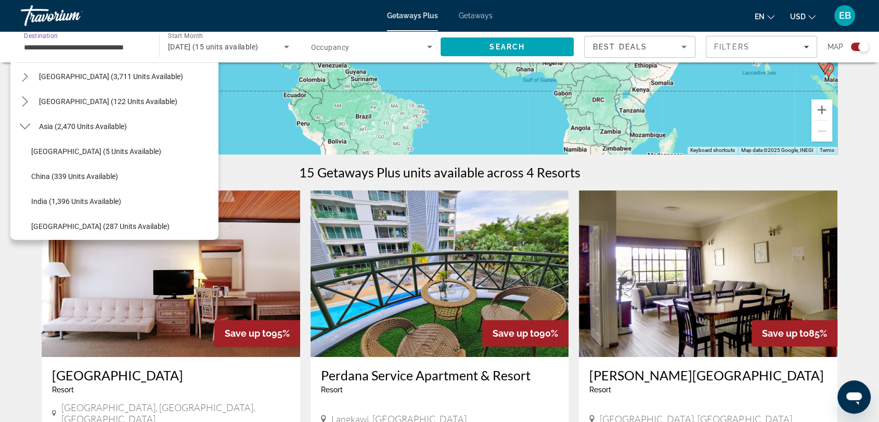
scroll to position [1214, 0]
